Goal: Task Accomplishment & Management: Manage account settings

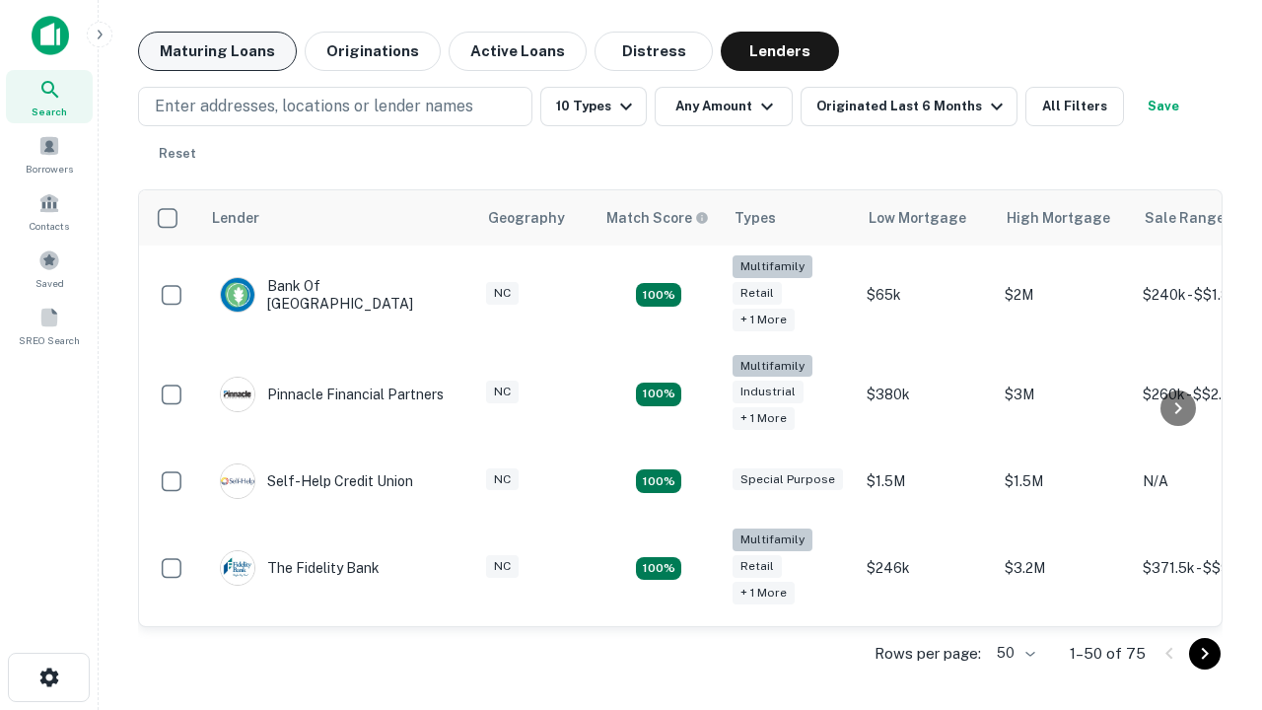
click at [217, 51] on button "Maturing Loans" at bounding box center [217, 51] width 159 height 39
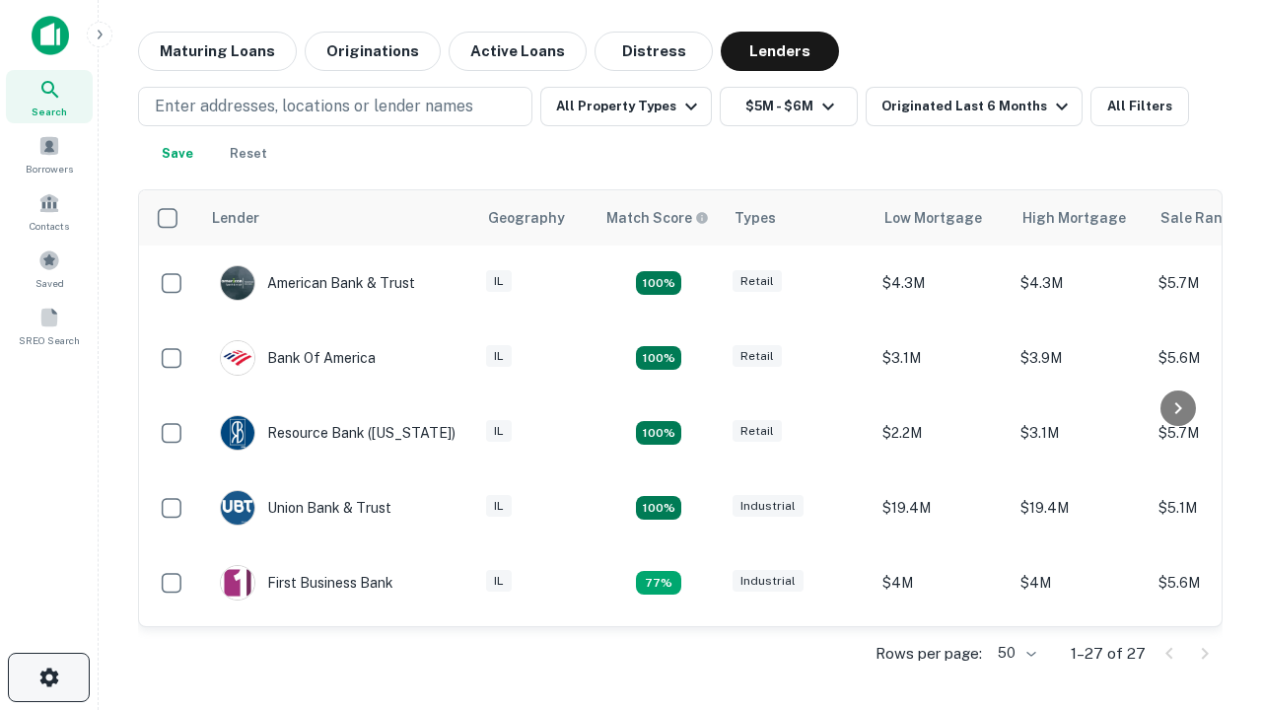
click at [48, 677] on icon "button" at bounding box center [49, 677] width 24 height 24
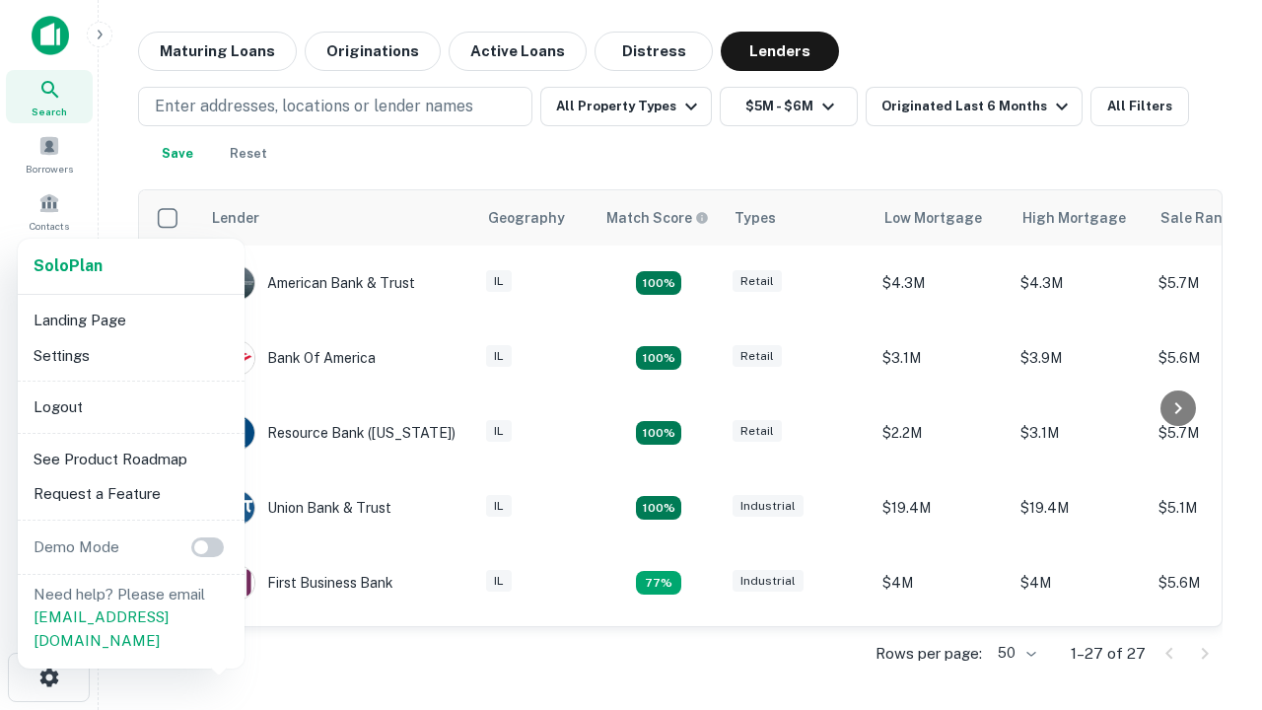
click at [130, 406] on li "Logout" at bounding box center [131, 406] width 211 height 35
